Goal: Find specific page/section: Find specific page/section

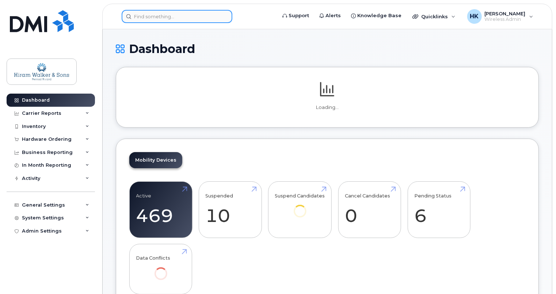
click at [147, 16] on input at bounding box center [177, 16] width 111 height 13
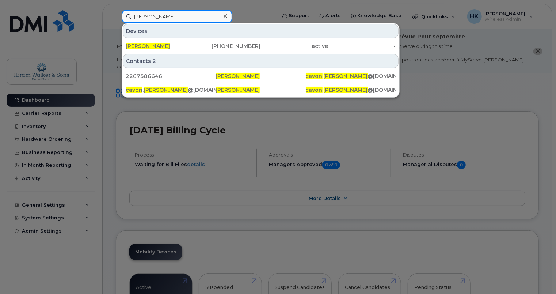
type input "cavon wright"
click at [171, 44] on div "[PERSON_NAME]" at bounding box center [160, 45] width 68 height 7
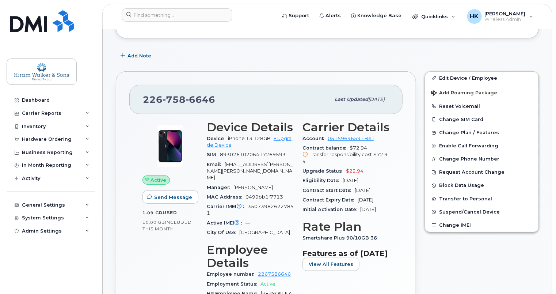
scroll to position [146, 0]
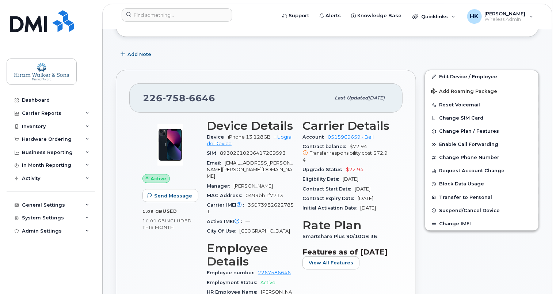
drag, startPoint x: 344, startPoint y: 172, endPoint x: 363, endPoint y: 172, distance: 18.6
click at [358, 176] on span "[DATE]" at bounding box center [351, 178] width 16 height 5
